Goal: Task Accomplishment & Management: Complete application form

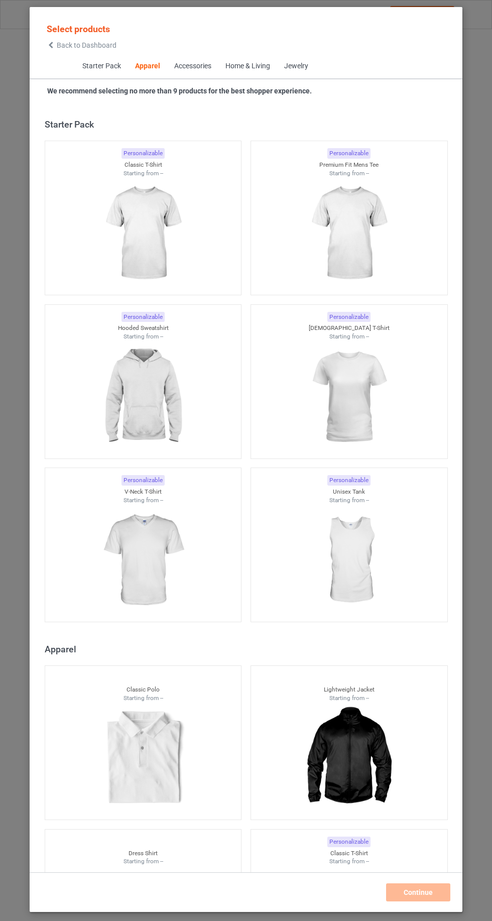
scroll to position [537, 0]
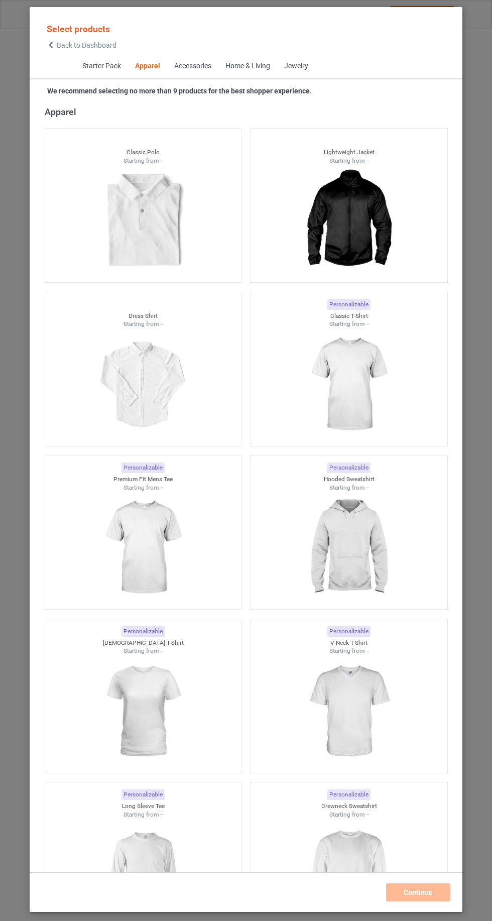
click at [61, 44] on span "Back to Dashboard" at bounding box center [87, 45] width 60 height 8
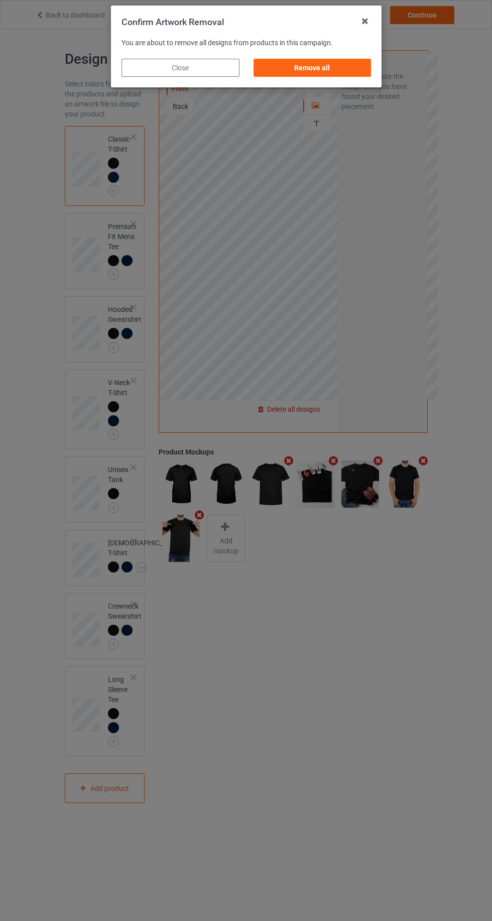
click at [348, 59] on div "Remove all" at bounding box center [312, 68] width 118 height 18
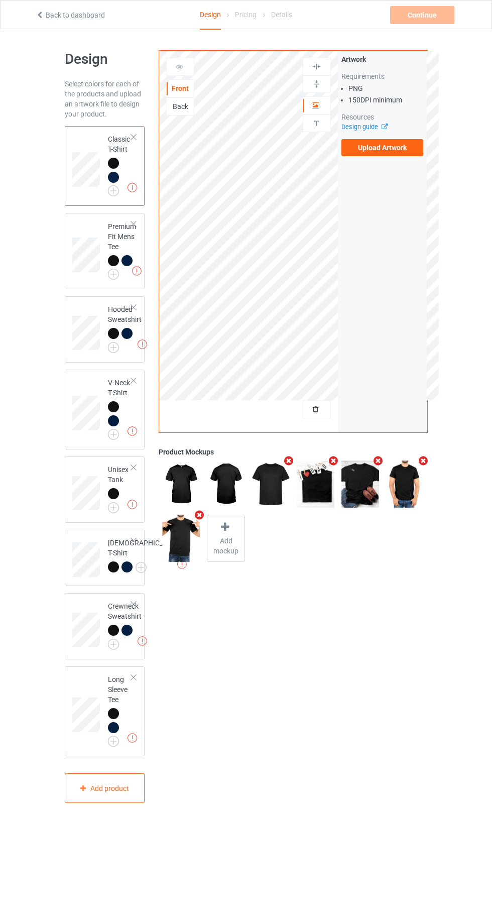
click at [405, 150] on label "Upload Artwork" at bounding box center [382, 147] width 82 height 17
click at [0, 0] on input "Upload Artwork" at bounding box center [0, 0] width 0 height 0
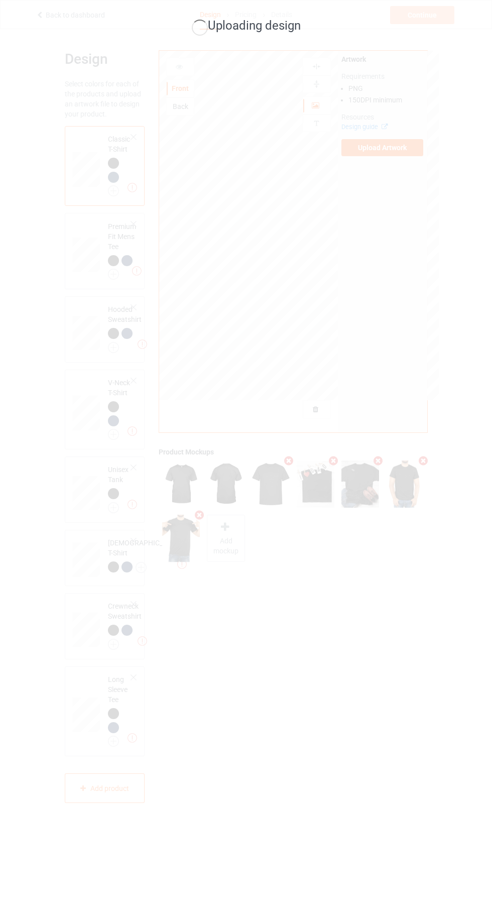
click at [329, 320] on div "Uploading design" at bounding box center [246, 460] width 492 height 921
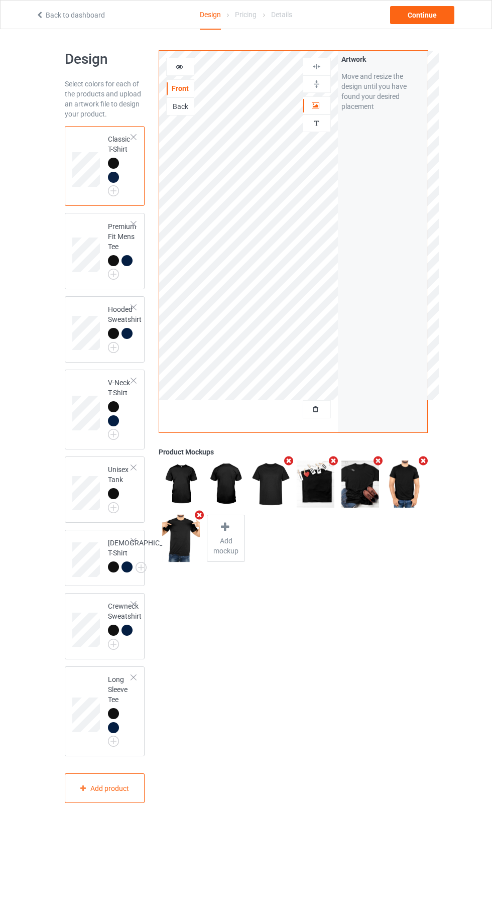
click at [326, 100] on div at bounding box center [316, 105] width 27 height 10
click at [0, 0] on img at bounding box center [0, 0] width 0 height 0
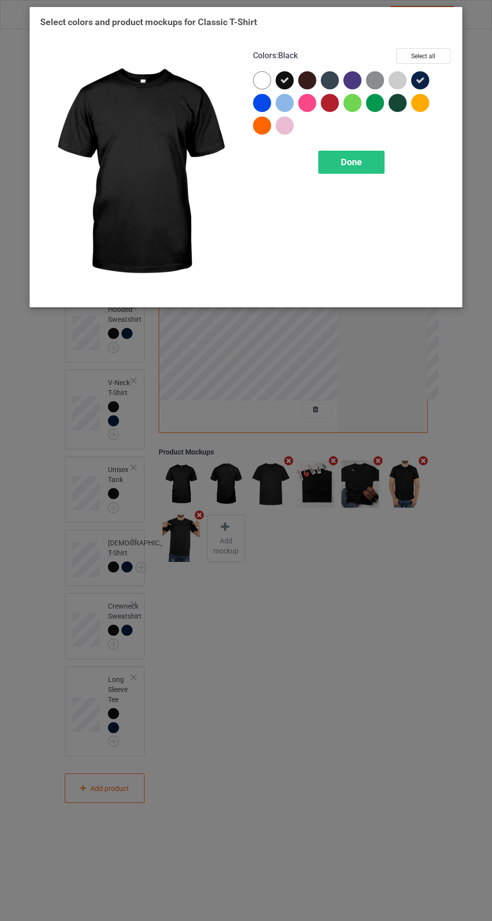
click at [332, 76] on div at bounding box center [330, 80] width 18 height 18
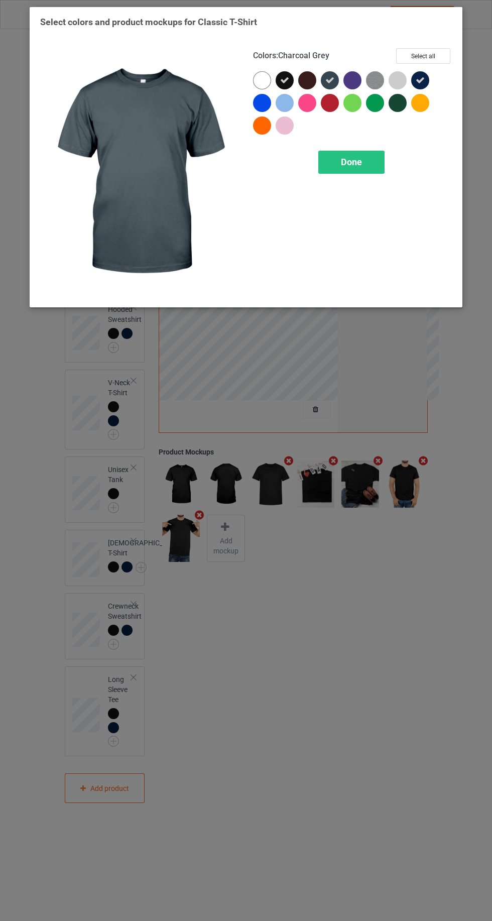
click at [301, 75] on div at bounding box center [307, 80] width 18 height 18
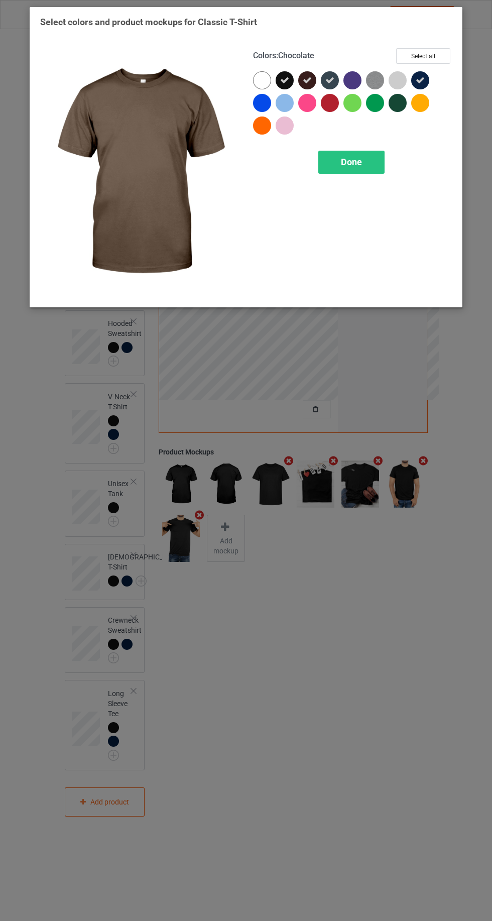
click at [358, 159] on span "Done" at bounding box center [351, 162] width 21 height 11
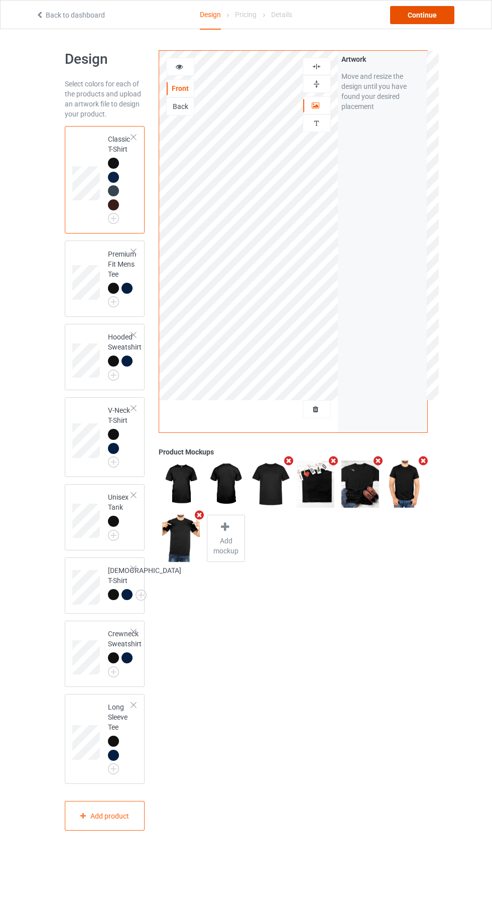
click at [434, 9] on div "Continue" at bounding box center [422, 15] width 64 height 18
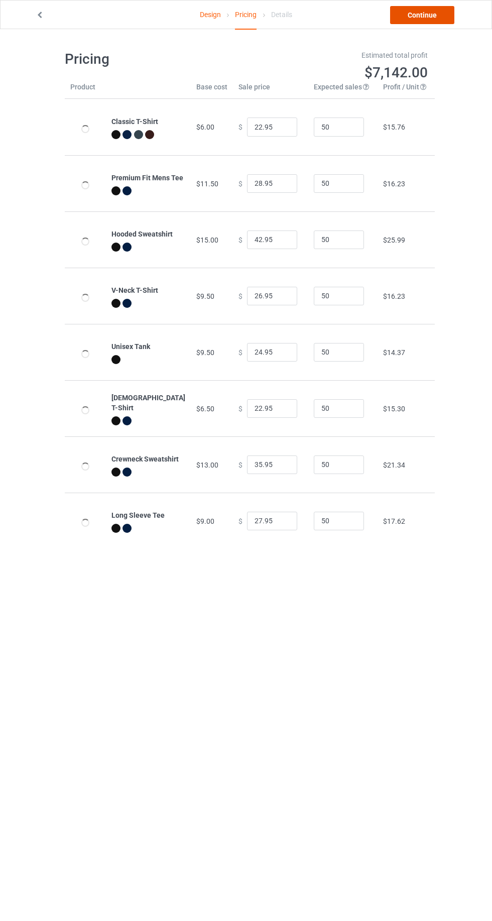
click at [425, 19] on link "Continue" at bounding box center [422, 15] width 64 height 18
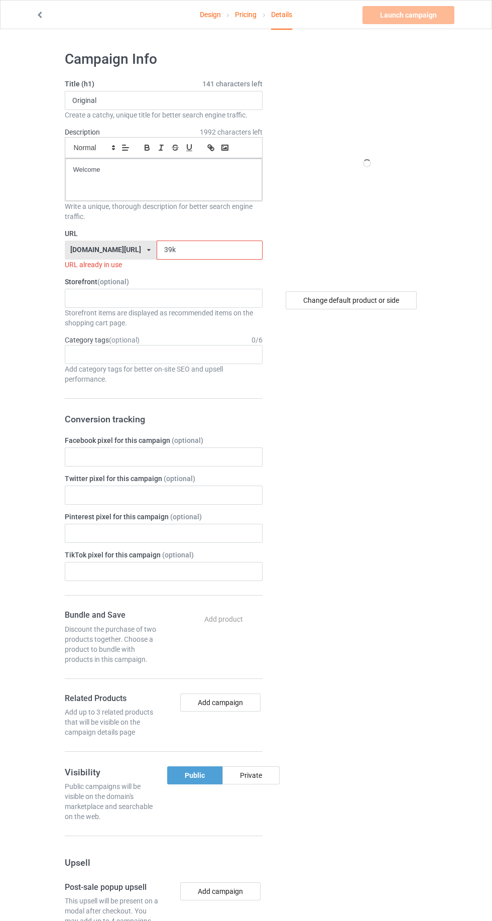
click at [220, 253] on input "39k" at bounding box center [210, 250] width 106 height 19
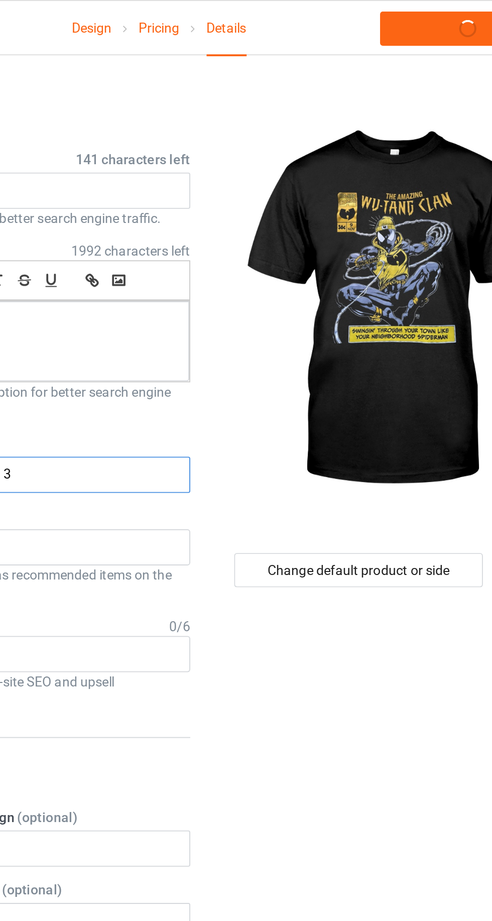
type input "30"
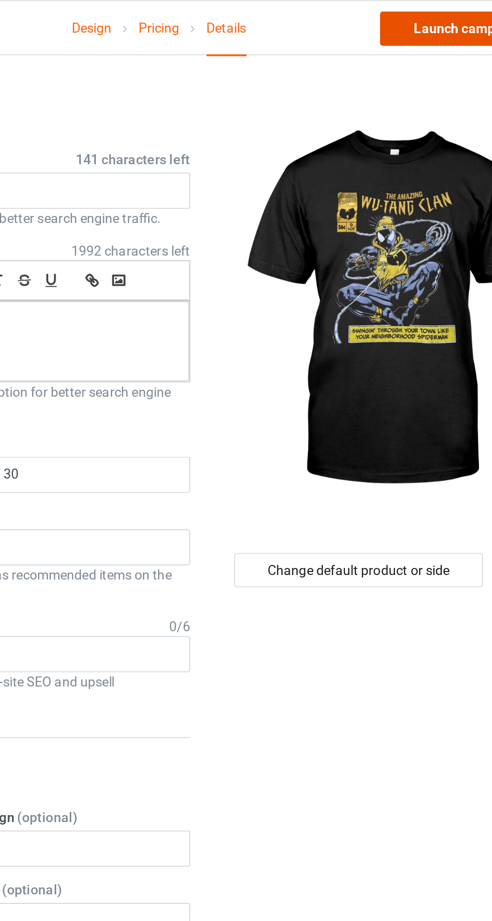
click at [399, 13] on link "Launch campaign" at bounding box center [409, 15] width 92 height 18
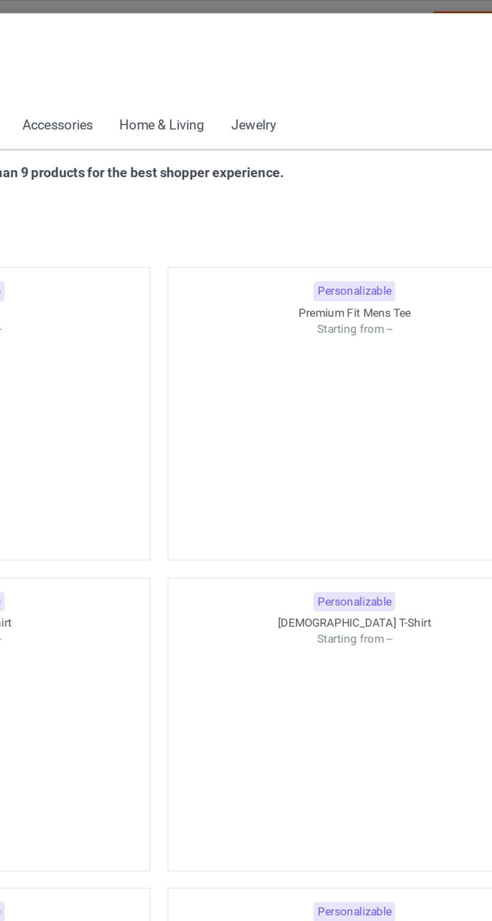
scroll to position [537, 0]
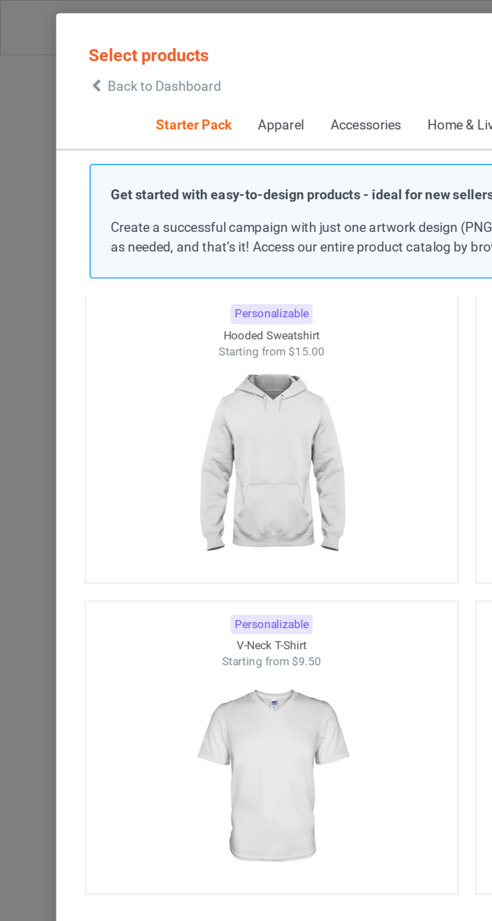
scroll to position [201, 0]
click at [56, 47] on div "Back to Dashboard" at bounding box center [82, 45] width 70 height 7
